Goal: Information Seeking & Learning: Learn about a topic

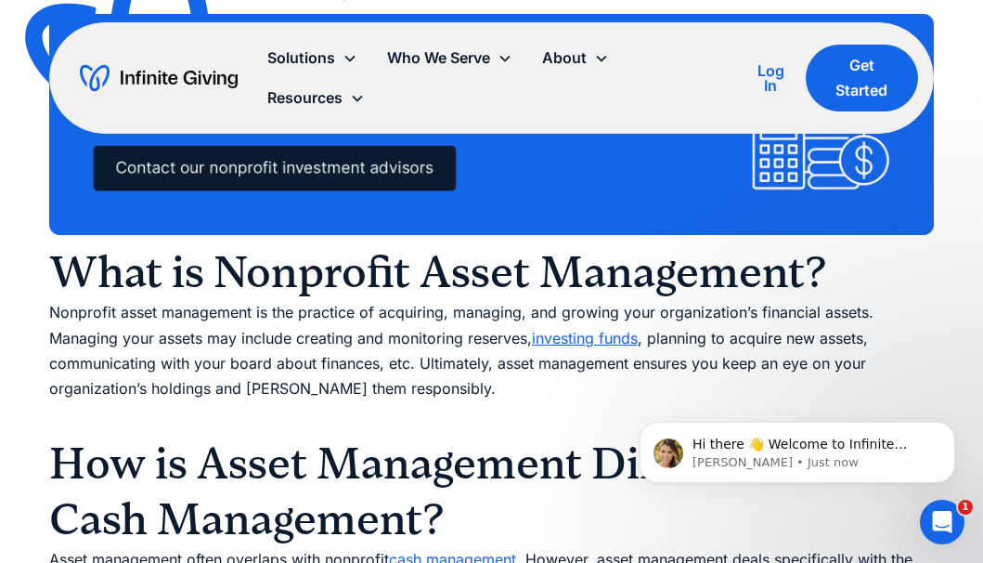
scroll to position [1469, 0]
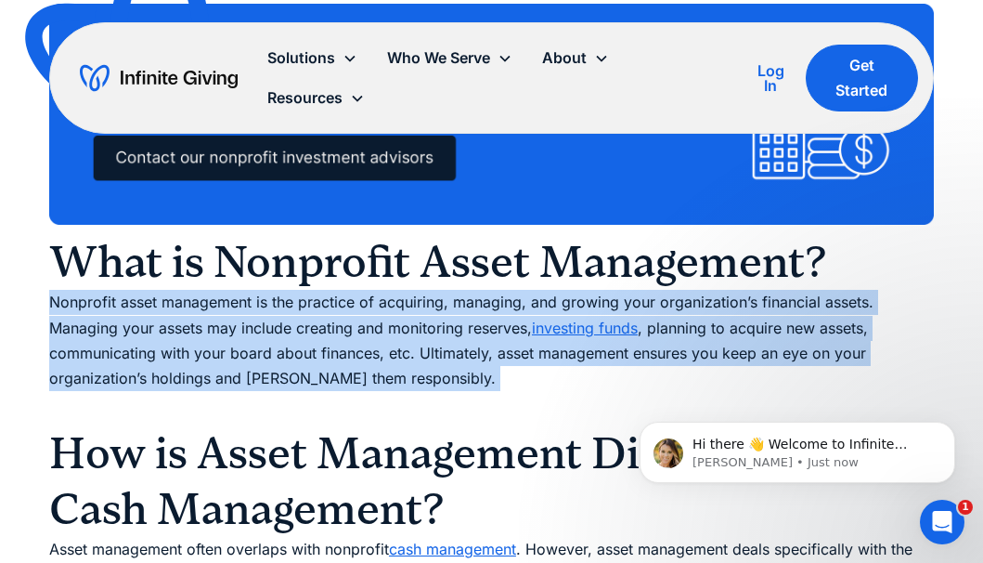
drag, startPoint x: 462, startPoint y: 391, endPoint x: 30, endPoint y: 304, distance: 441.1
copy p "Nonprofit asset management is the practice of acquiring, managing, and growing …"
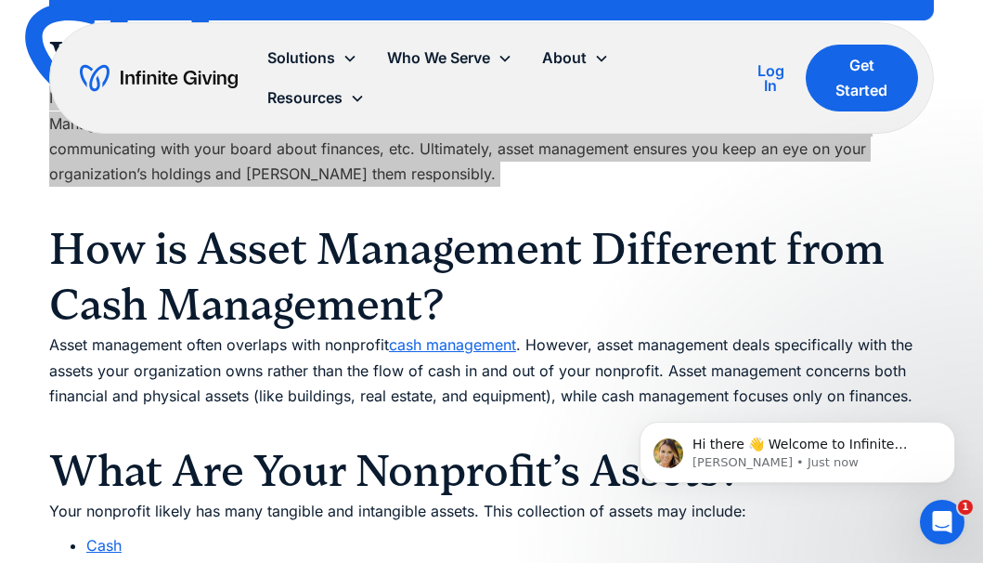
scroll to position [1695, 0]
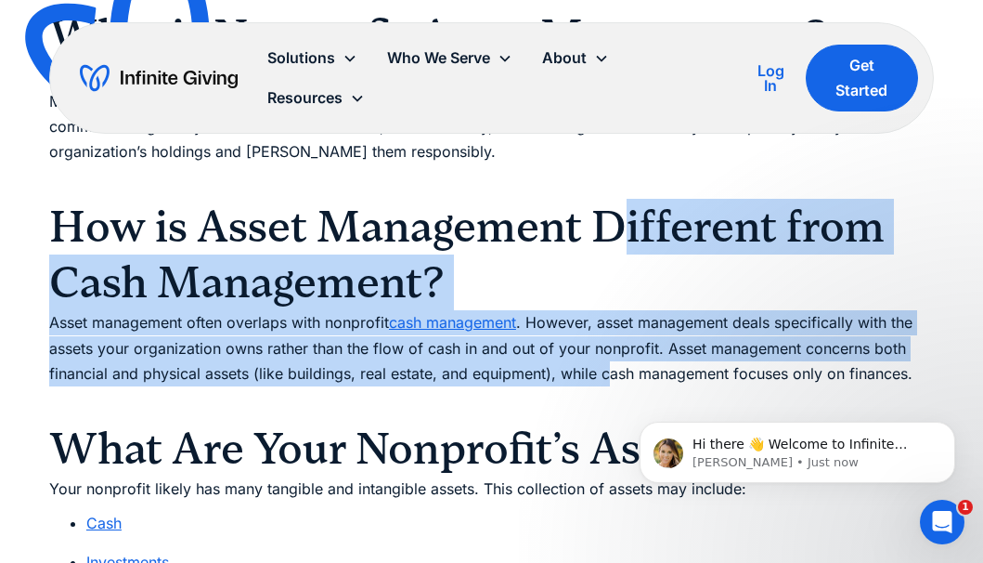
drag, startPoint x: 605, startPoint y: 362, endPoint x: 626, endPoint y: 240, distance: 123.3
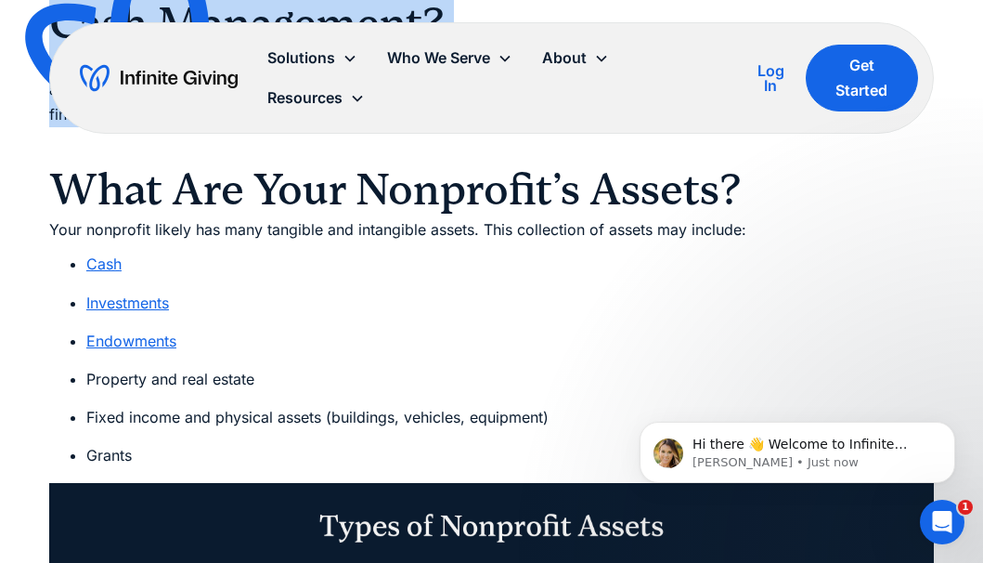
scroll to position [1974, 0]
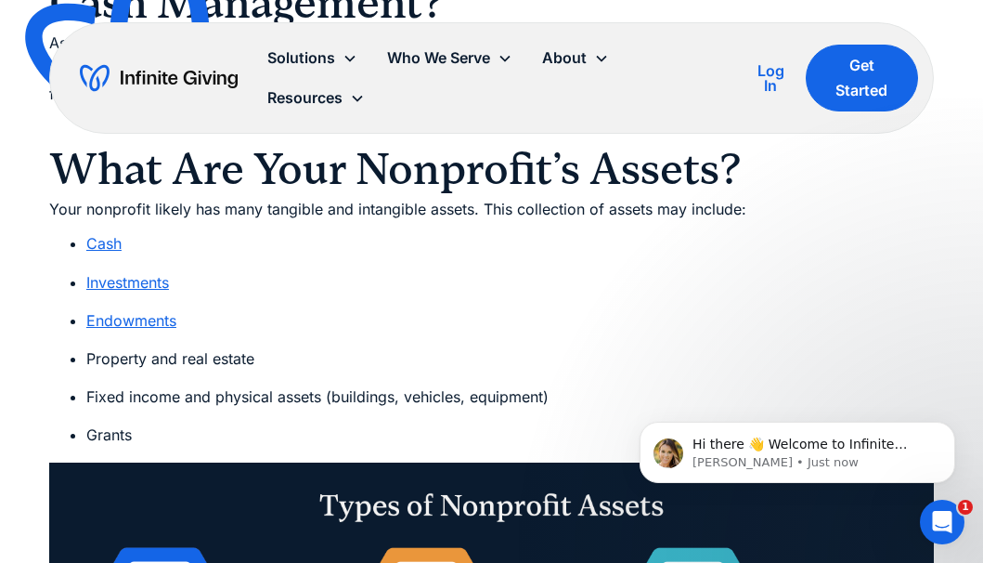
click at [627, 240] on li "Cash" at bounding box center [510, 243] width 848 height 25
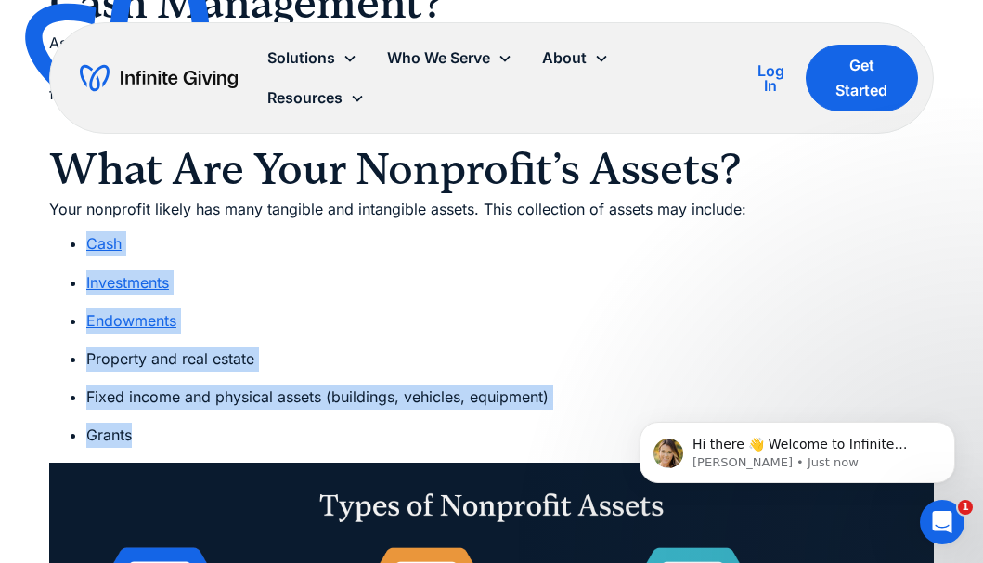
drag, startPoint x: 158, startPoint y: 446, endPoint x: 76, endPoint y: 242, distance: 220.0
click at [76, 242] on ul "Cash Investments Endowments Property and real estate Fixed income and physical …" at bounding box center [491, 339] width 885 height 216
copy ul "Cash Investments Endowments Property and real estate Fixed income and physical …"
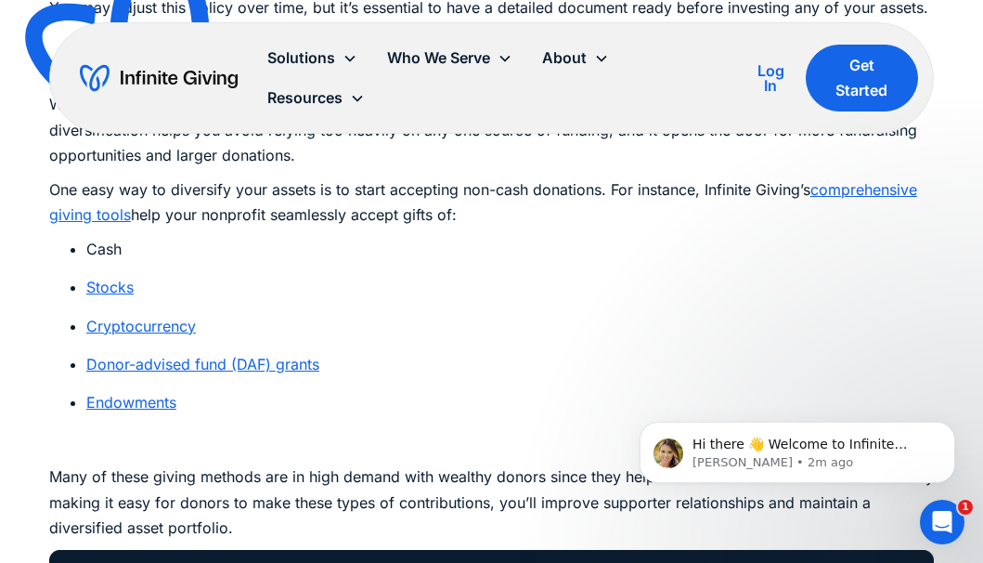
scroll to position [5897, 0]
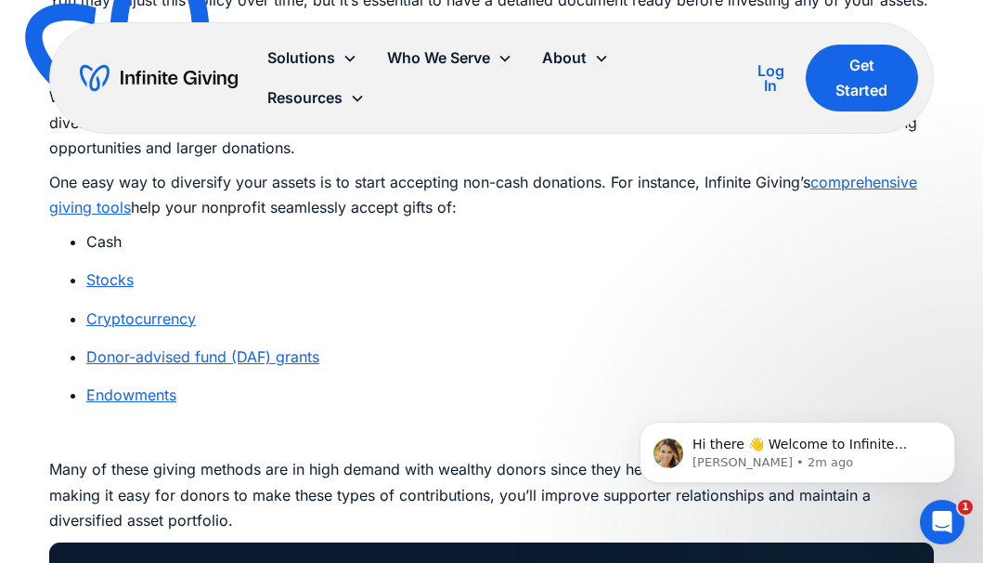
click at [217, 357] on link "Donor-advised fund (DAF) grants" at bounding box center [202, 356] width 233 height 19
click at [159, 393] on link "Endowments" at bounding box center [131, 394] width 90 height 19
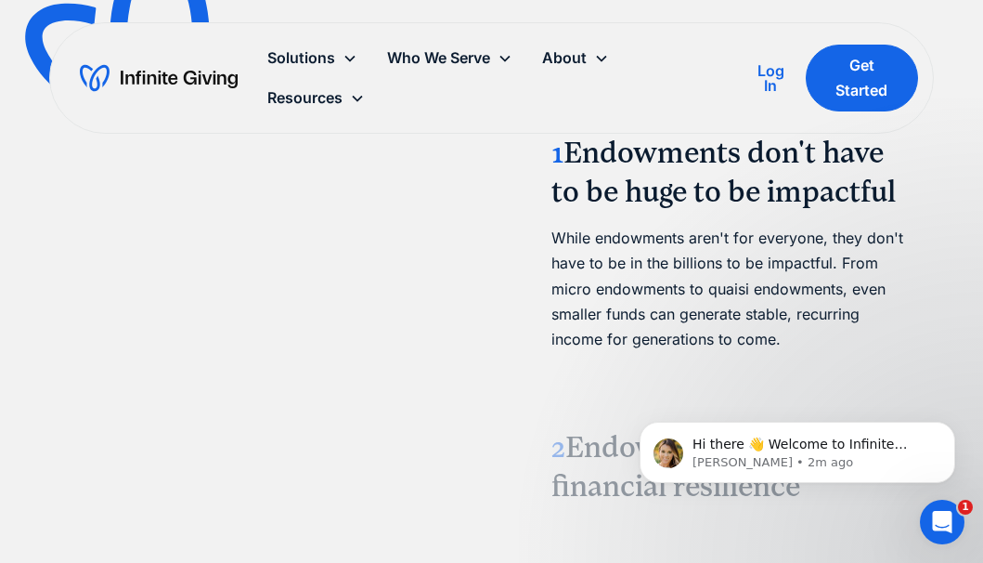
scroll to position [2473, 0]
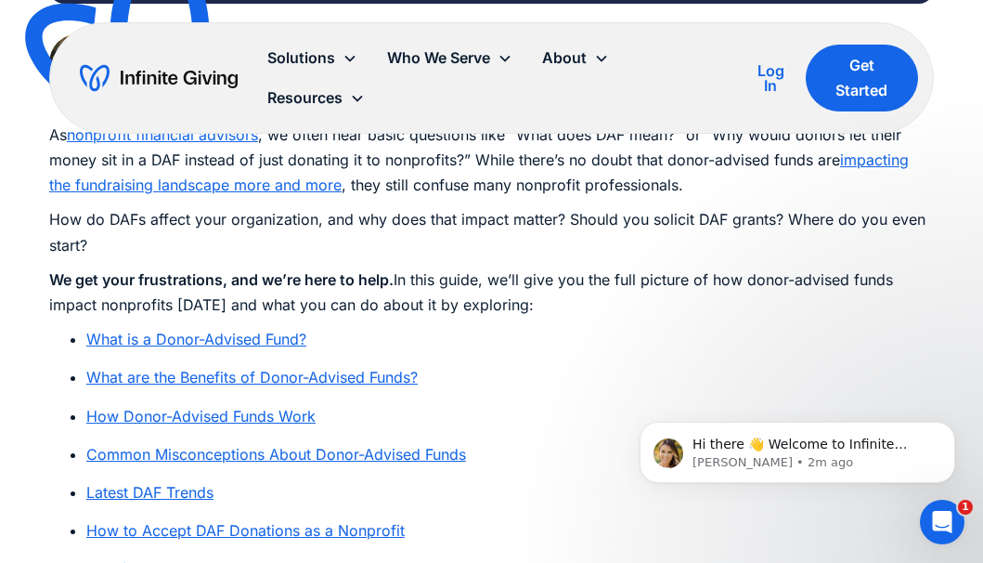
scroll to position [1032, 0]
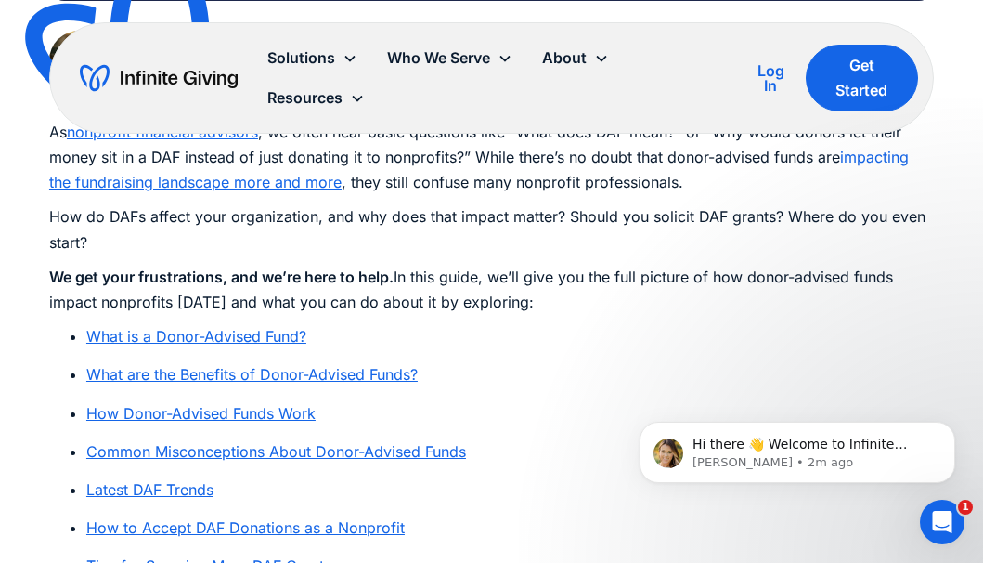
click at [250, 334] on link "What is a Donor-Advised Fund?" at bounding box center [196, 336] width 220 height 19
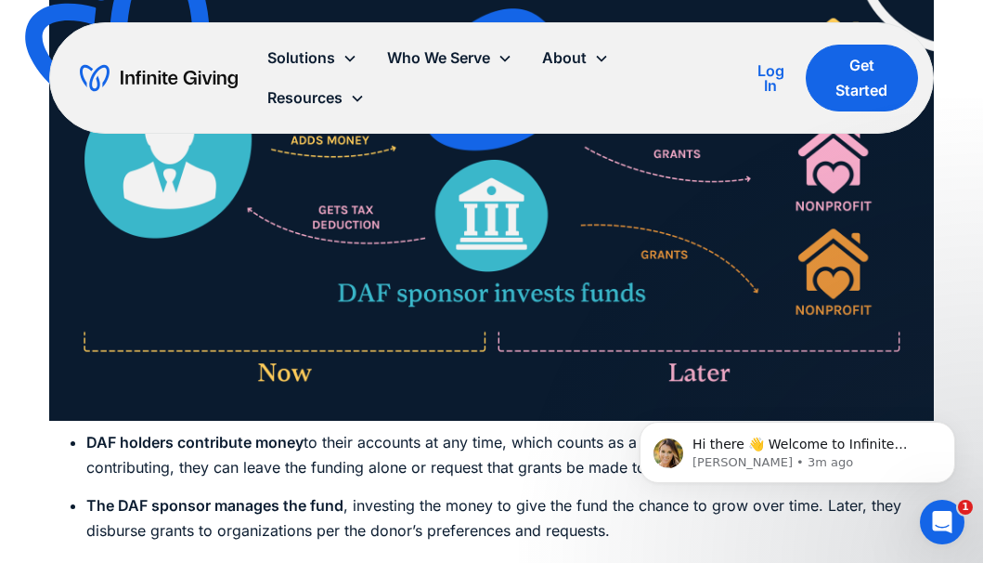
scroll to position [4450, 0]
